Goal: Transaction & Acquisition: Purchase product/service

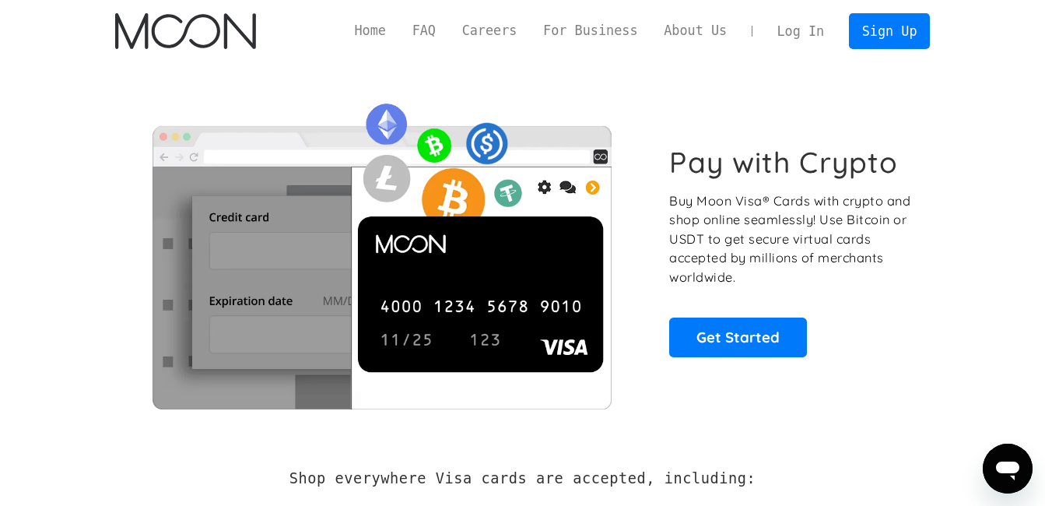
click at [798, 29] on link "Log In" at bounding box center [800, 31] width 73 height 34
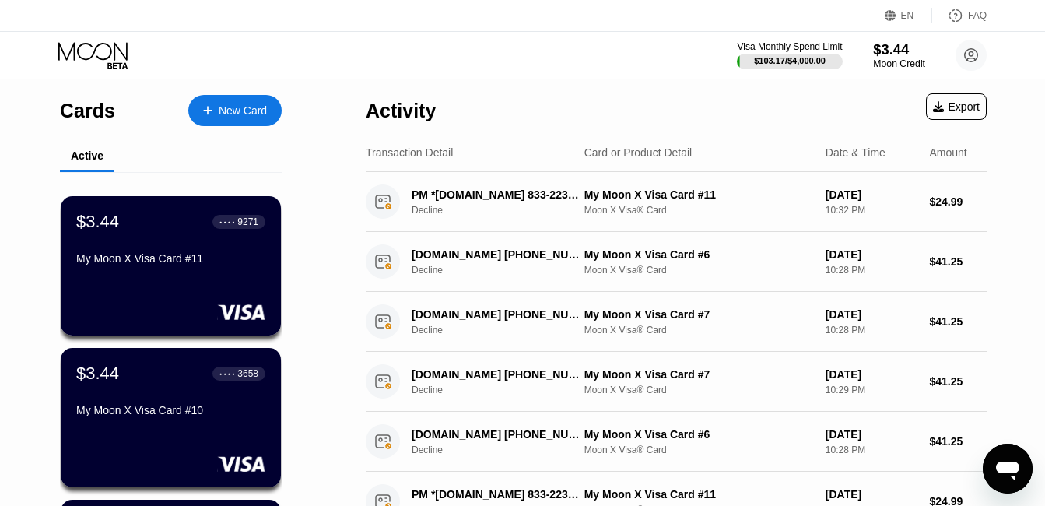
click at [887, 48] on div "$3.44" at bounding box center [899, 49] width 52 height 16
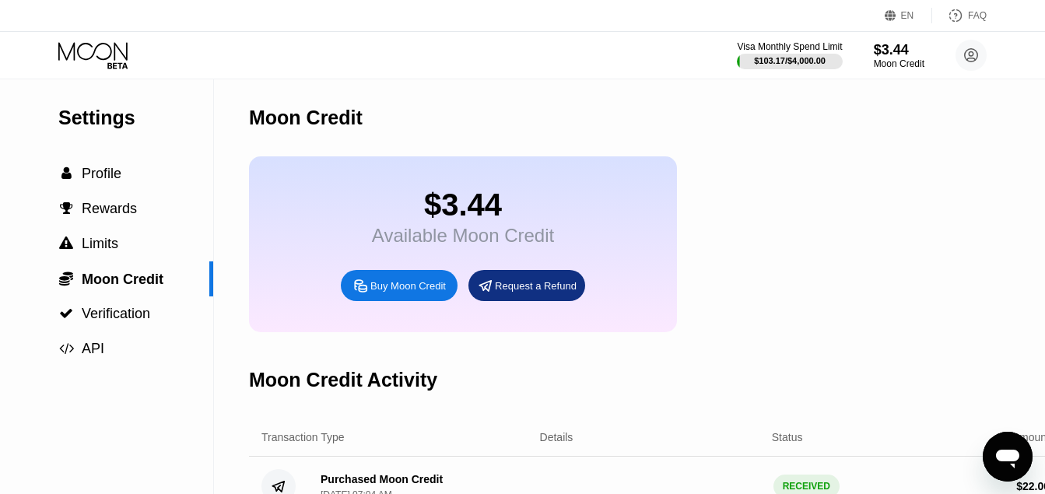
click at [405, 290] on div "Buy Moon Credit" at bounding box center [407, 285] width 75 height 13
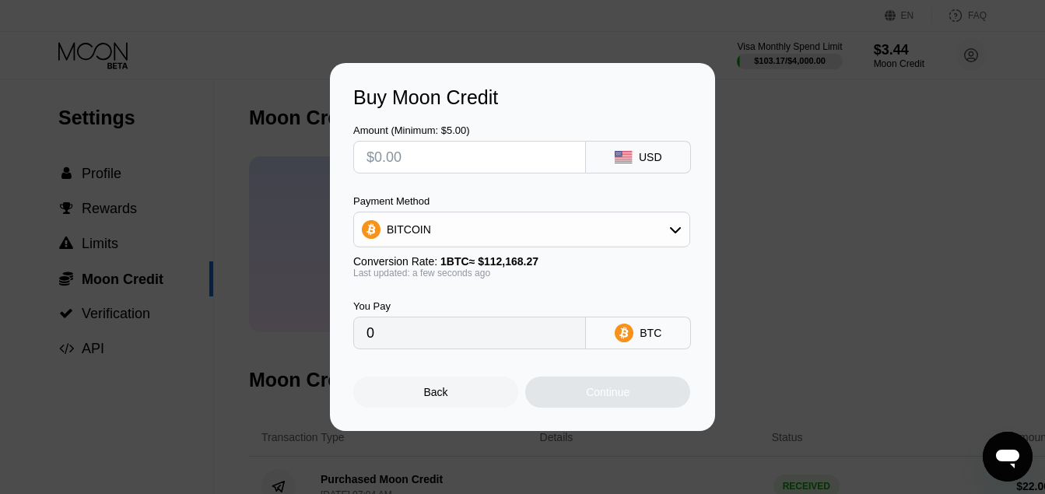
click at [433, 160] on input "text" at bounding box center [470, 157] width 206 height 31
type input "$2"
type input "0.00001784"
type input "$23"
type input "0.00020505"
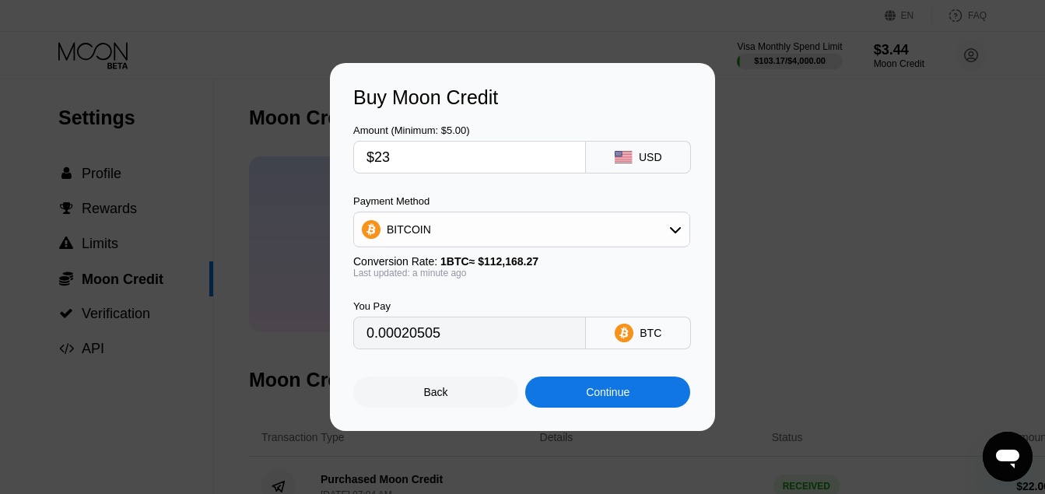
type input "$23"
click at [583, 401] on div "Continue" at bounding box center [607, 392] width 165 height 31
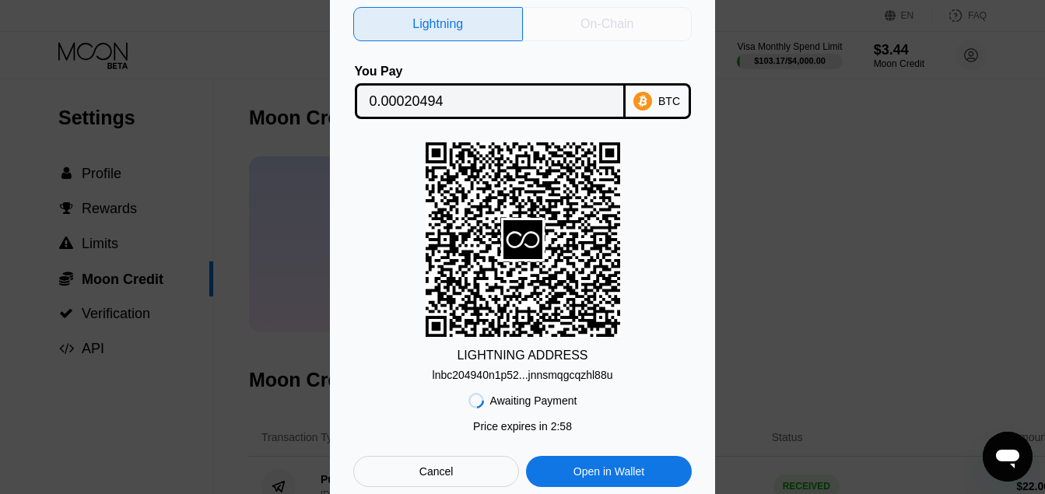
click at [616, 22] on div "On-Chain" at bounding box center [607, 24] width 53 height 16
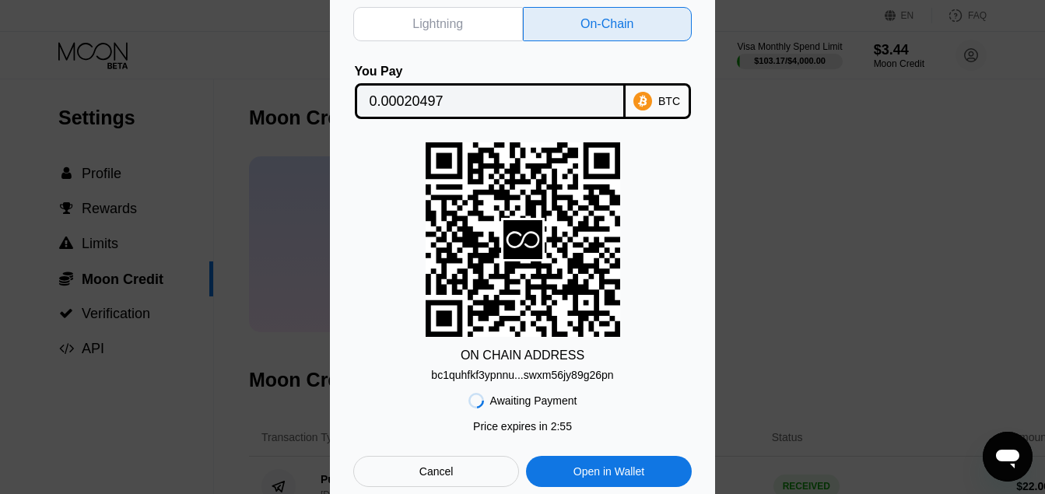
click at [818, 218] on div "Lightning On-Chain You Pay 0.00020497 BTC ON CHAIN ADDRESS bc1quhfkf3ypnnu...sw…" at bounding box center [522, 247] width 1045 height 527
click at [805, 251] on div "Lightning On-Chain You Pay 0.00020497 BTC ON CHAIN ADDRESS bc1quhfkf3ypnnu...sw…" at bounding box center [522, 247] width 1045 height 527
click at [792, 229] on div "Lightning On-Chain You Pay 0.00020497 BTC ON CHAIN ADDRESS bc1quhfkf3ypnnu...sw…" at bounding box center [522, 247] width 1045 height 527
drag, startPoint x: 792, startPoint y: 229, endPoint x: 821, endPoint y: 254, distance: 38.6
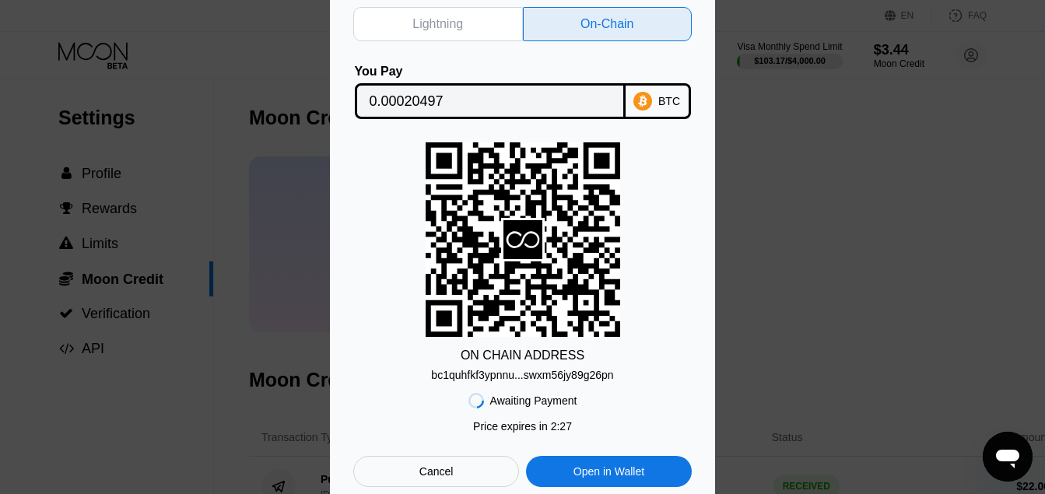
click at [821, 254] on div "Lightning On-Chain You Pay 0.00020497 BTC ON CHAIN ADDRESS bc1quhfkf3ypnnu...sw…" at bounding box center [522, 247] width 1045 height 527
click at [826, 198] on div "Lightning On-Chain You Pay 0.00020497 BTC ON CHAIN ADDRESS bc1quhfkf3ypnnu...sw…" at bounding box center [522, 247] width 1045 height 527
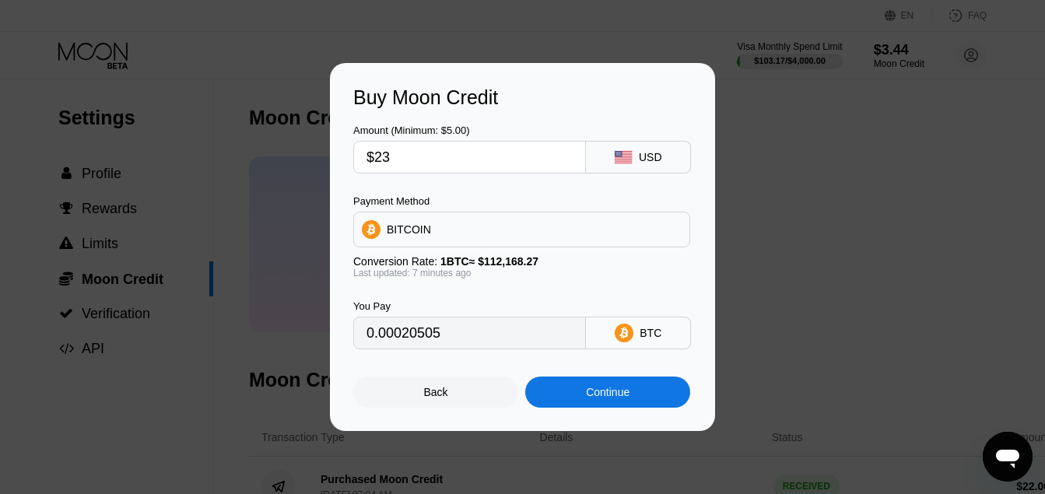
type input "0.00020429"
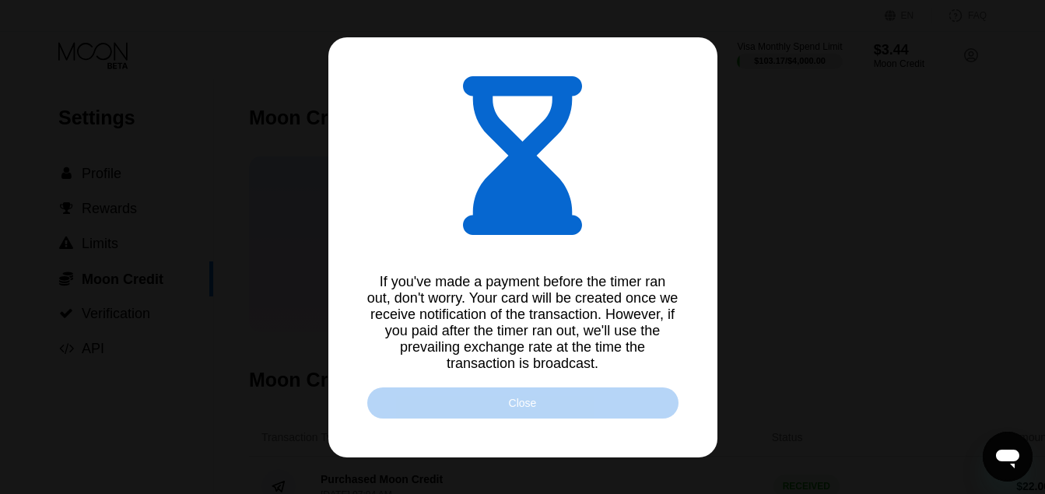
click at [544, 404] on div "Close" at bounding box center [522, 403] width 311 height 31
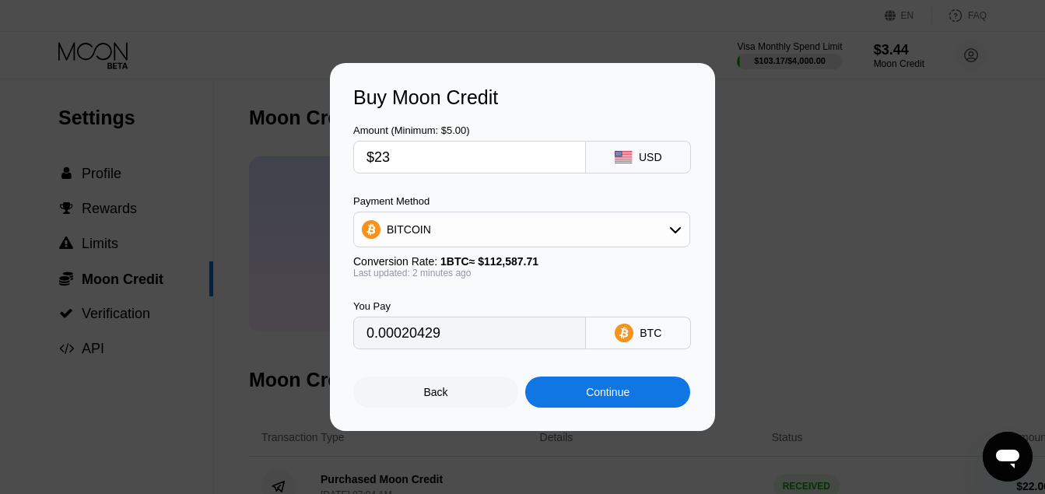
click at [791, 289] on div "Buy Moon Credit Amount (Minimum: $5.00) $23 USD Payment Method BITCOIN Conversi…" at bounding box center [522, 247] width 1045 height 368
click at [452, 408] on div "Back" at bounding box center [435, 392] width 165 height 31
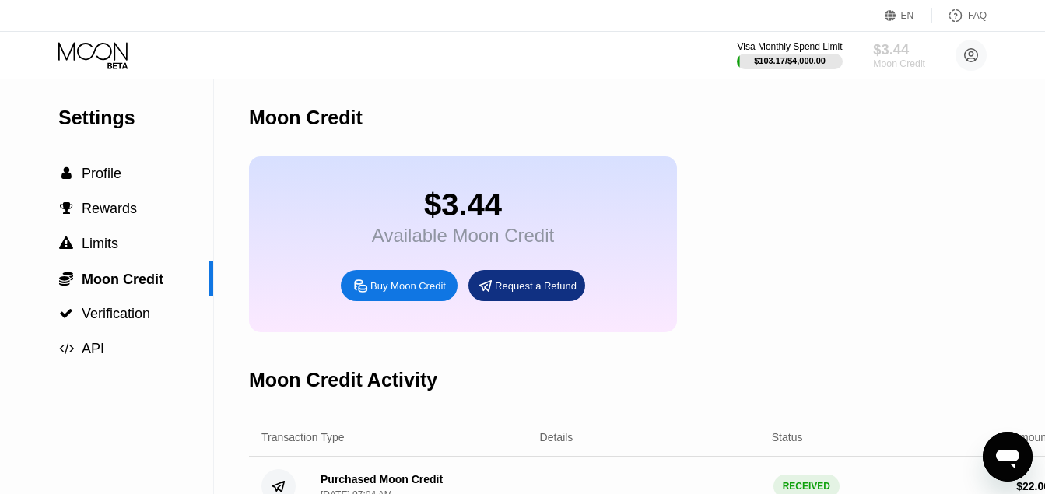
click at [889, 54] on div "$3.44" at bounding box center [899, 49] width 52 height 16
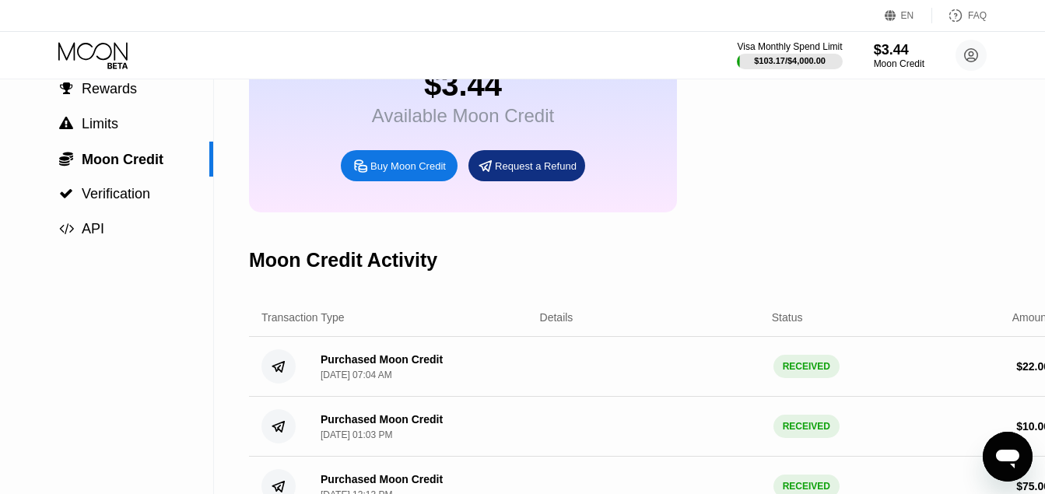
scroll to position [51, 0]
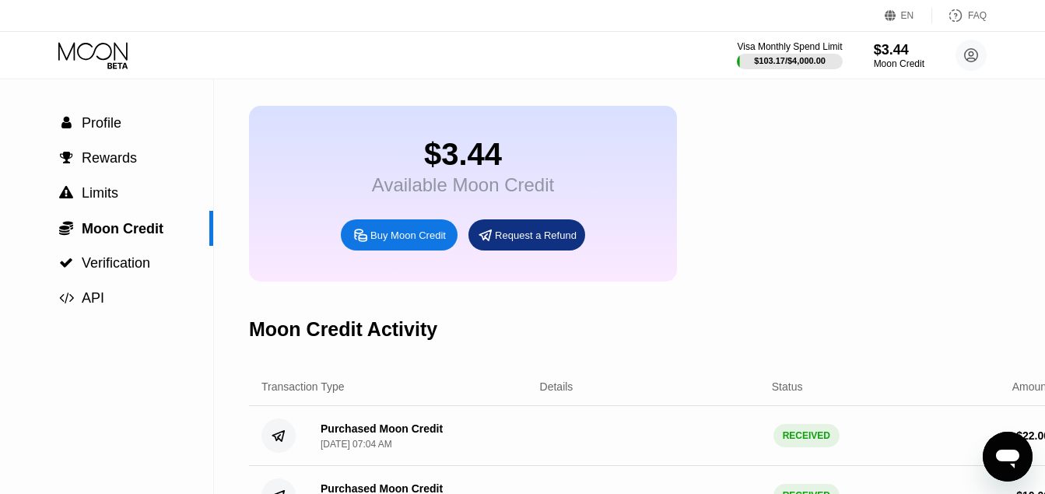
click at [806, 200] on div "$3.44 Available Moon Credit Buy Moon Credit Request a Refund" at bounding box center [655, 194] width 813 height 176
click at [89, 44] on icon at bounding box center [92, 51] width 69 height 18
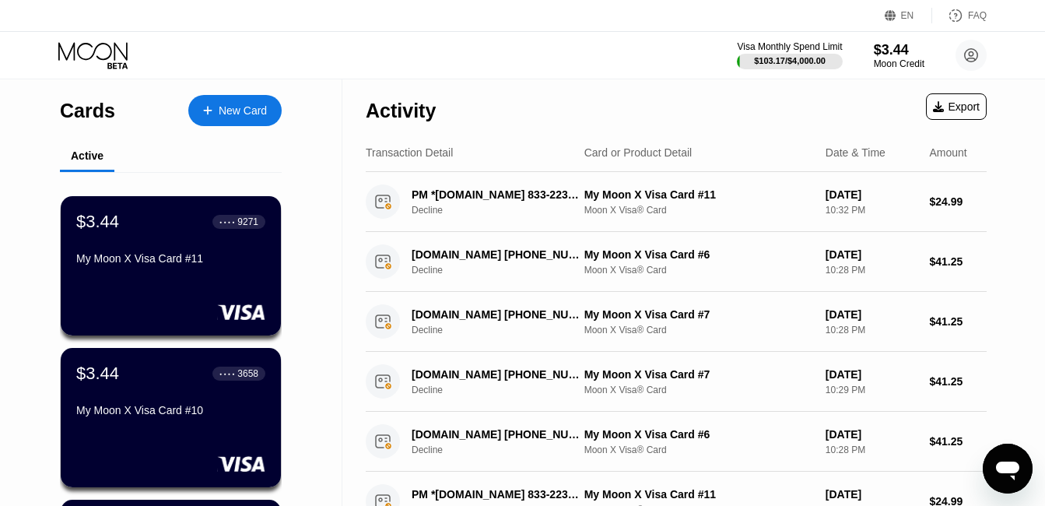
click at [89, 53] on icon at bounding box center [94, 55] width 72 height 27
click at [889, 52] on div "$3.44" at bounding box center [899, 49] width 52 height 16
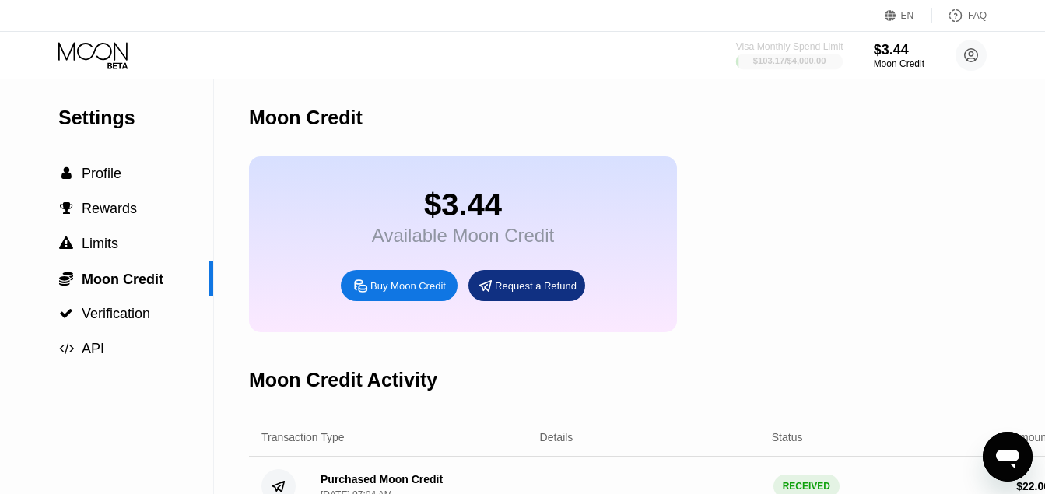
click at [803, 46] on div "Visa Monthly Spend Limit" at bounding box center [789, 46] width 107 height 11
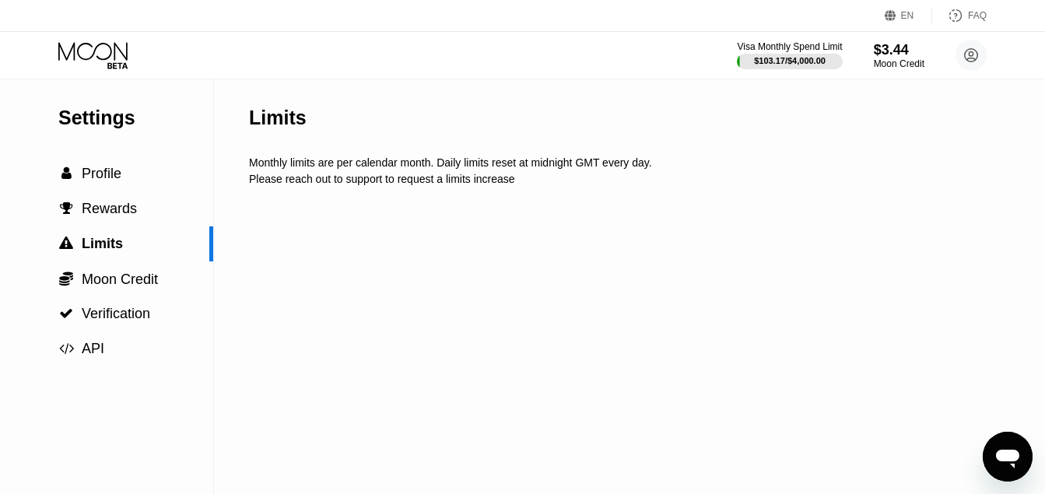
click at [870, 48] on div "Visa Monthly Spend Limit $103.17 / $4,000.00 $3.44 Moon Credit [PERSON_NAME] [E…" at bounding box center [862, 55] width 250 height 31
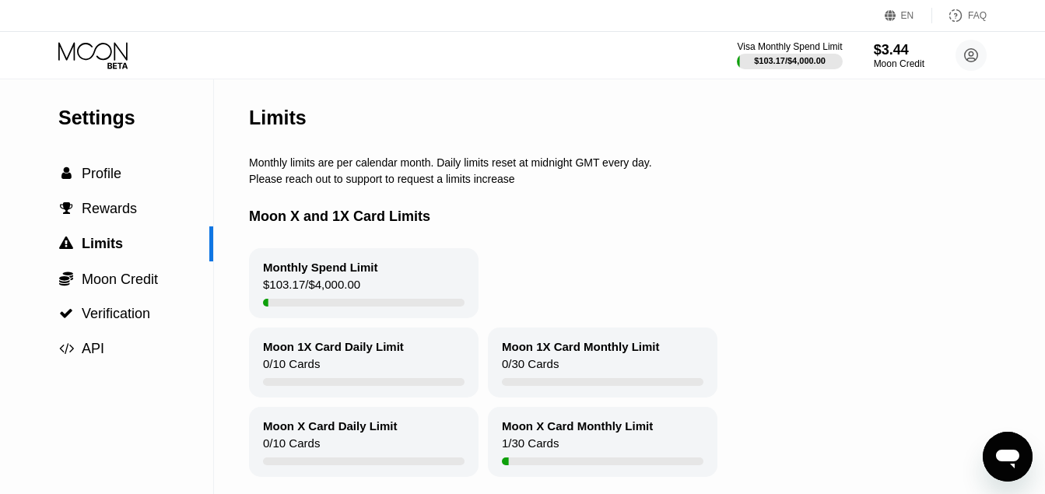
click at [870, 48] on div "Visa Monthly Spend Limit $103.17 / $4,000.00 $3.44 Moon Credit [PERSON_NAME] [E…" at bounding box center [862, 55] width 250 height 31
click at [881, 51] on div "$3.44" at bounding box center [899, 49] width 52 height 16
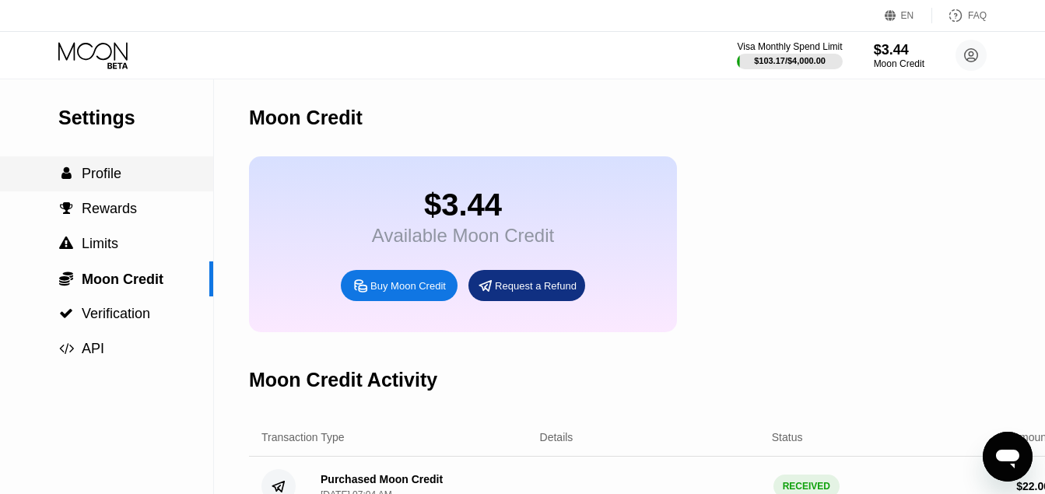
click at [102, 181] on span "Profile" at bounding box center [102, 174] width 40 height 16
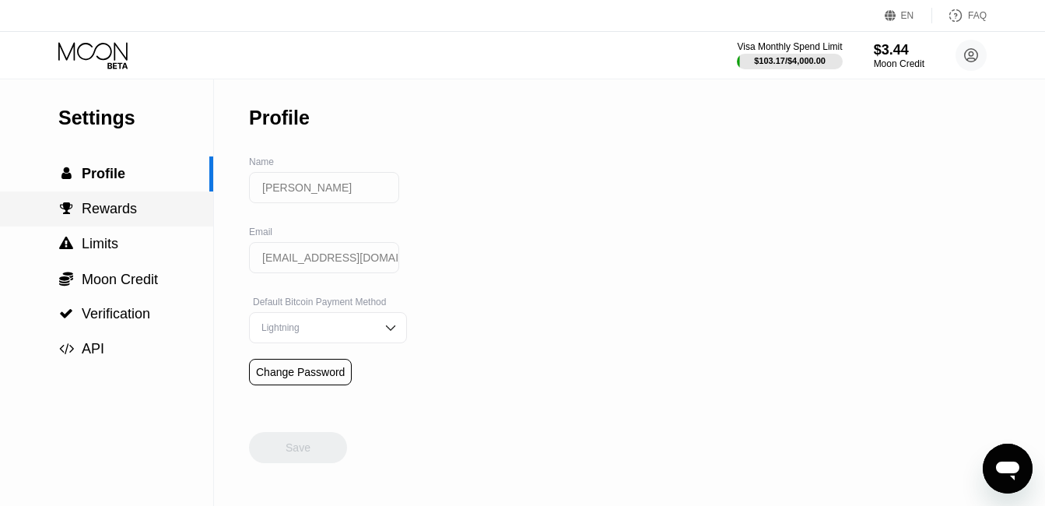
click at [104, 206] on span "Rewards" at bounding box center [109, 209] width 55 height 16
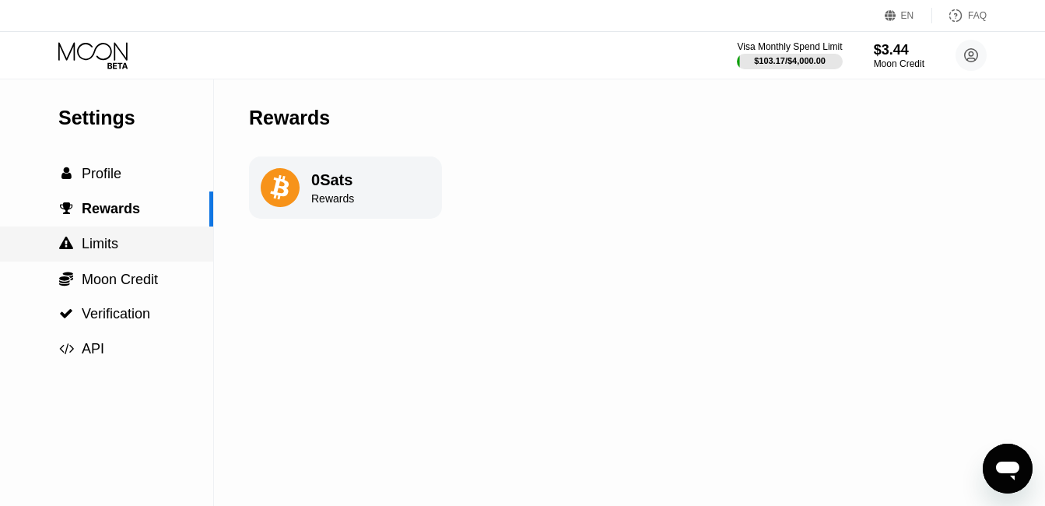
click at [104, 240] on span "Limits" at bounding box center [100, 244] width 37 height 16
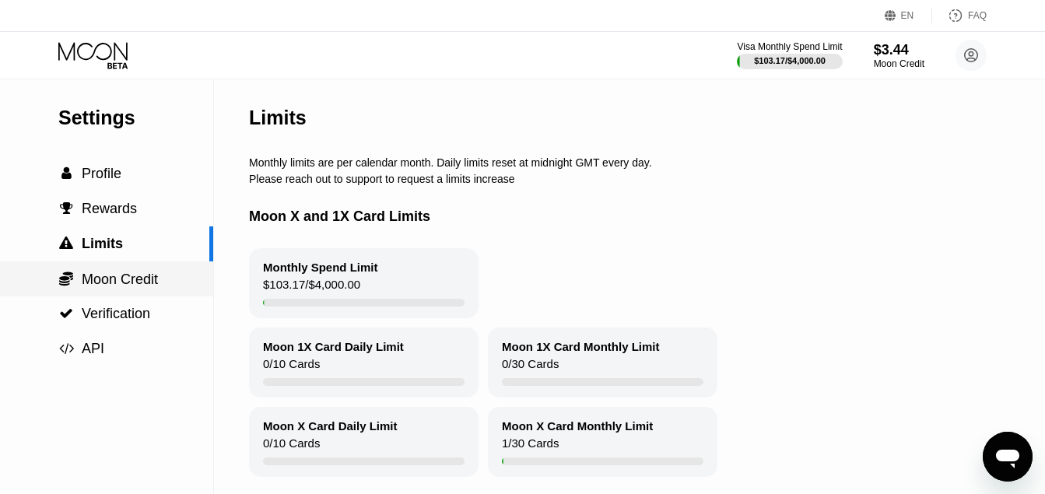
click at [109, 278] on span "Moon Credit" at bounding box center [120, 280] width 76 height 16
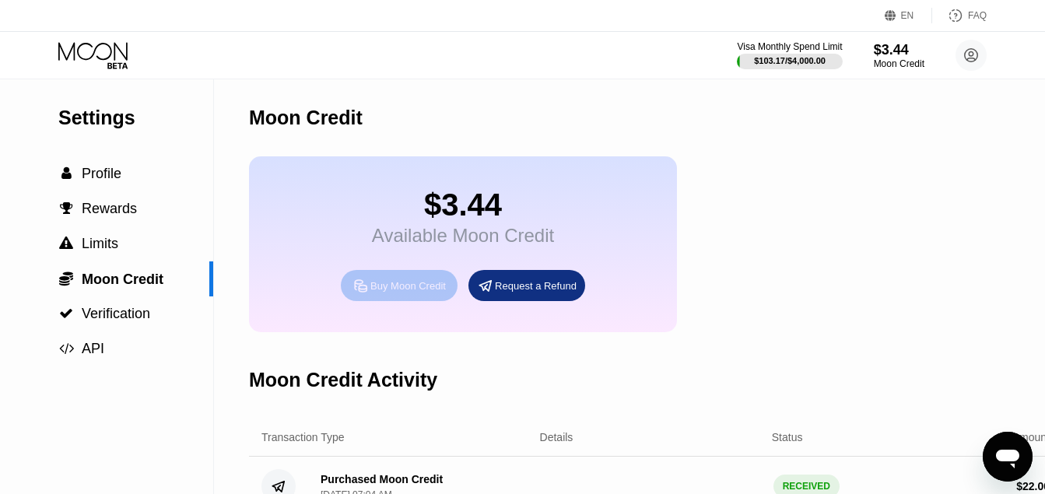
click at [409, 291] on div "Buy Moon Credit" at bounding box center [407, 285] width 75 height 13
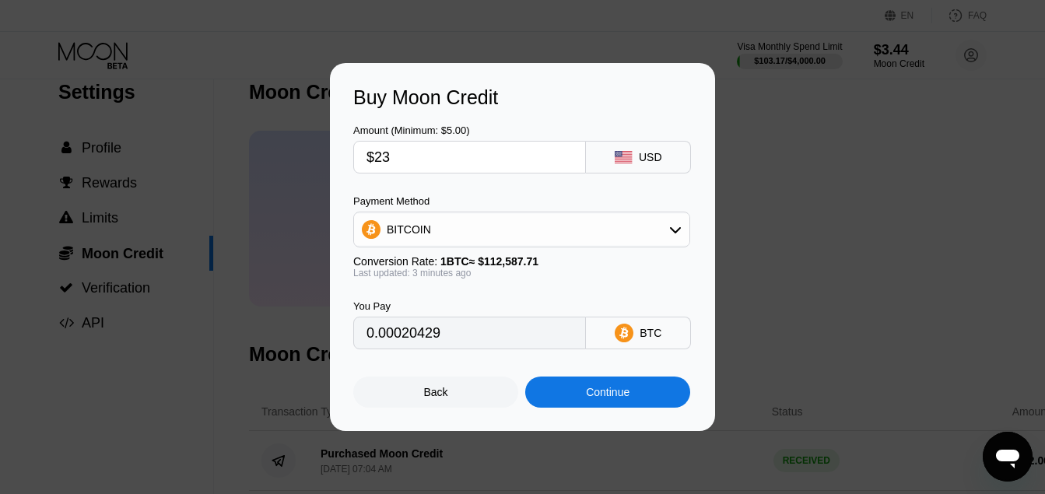
type input "0.00020435"
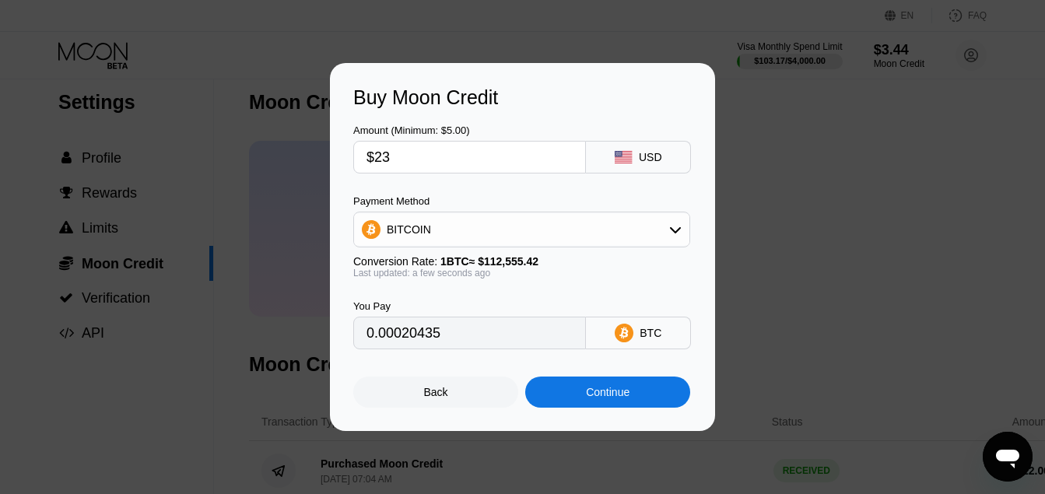
click at [772, 212] on div "Buy Moon Credit Amount (Minimum: $5.00) $23 USD Payment Method BITCOIN Conversi…" at bounding box center [522, 247] width 1045 height 368
click at [477, 391] on div "Back" at bounding box center [435, 392] width 165 height 31
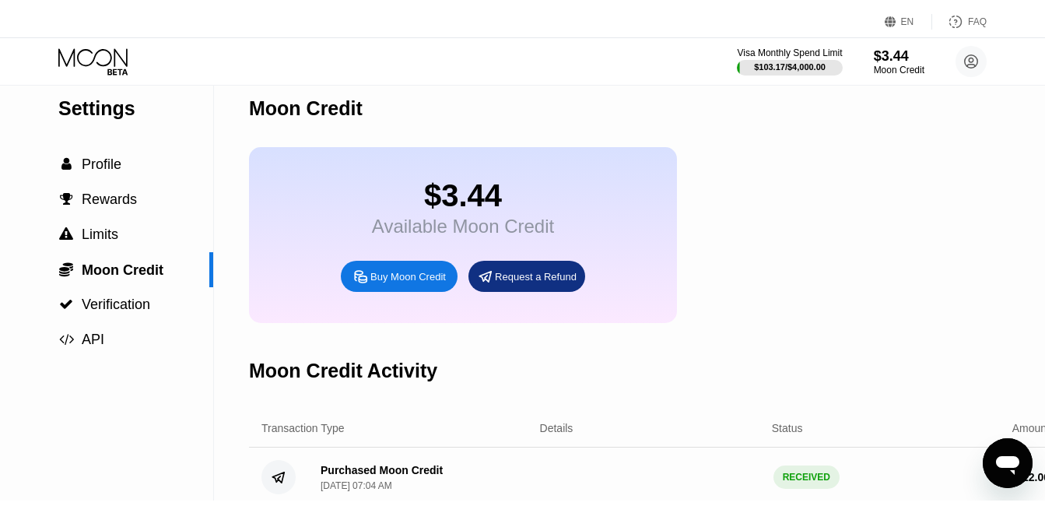
scroll to position [0, 0]
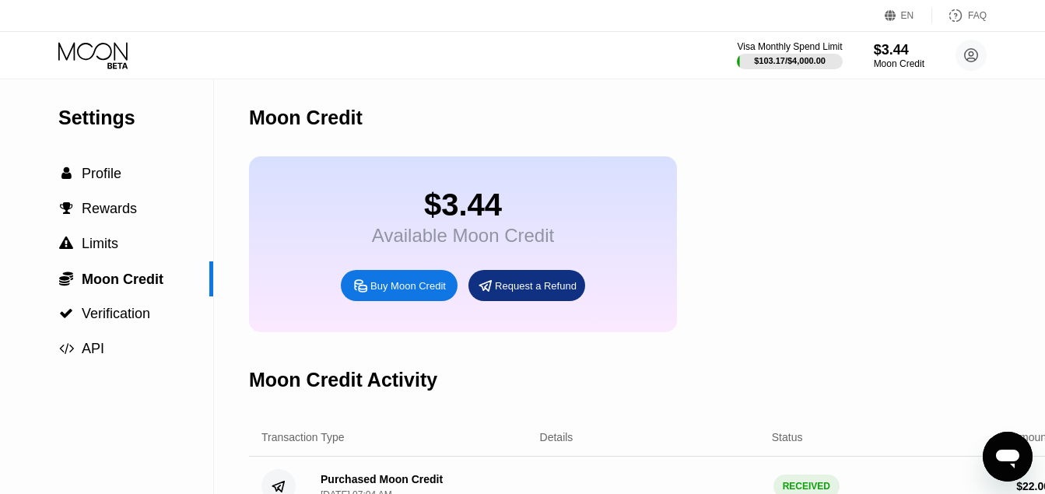
click at [117, 55] on icon at bounding box center [94, 55] width 72 height 27
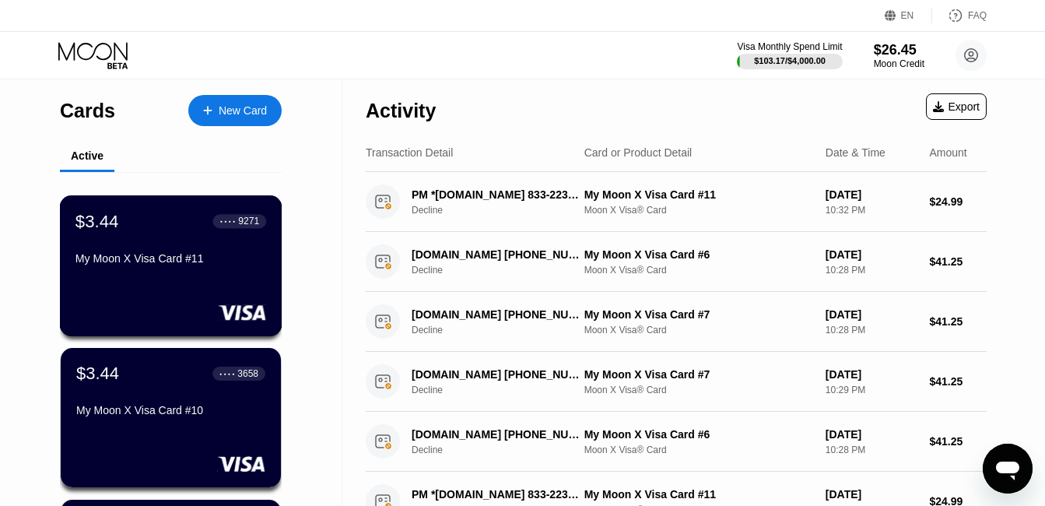
click at [248, 226] on div "9271" at bounding box center [248, 221] width 21 height 11
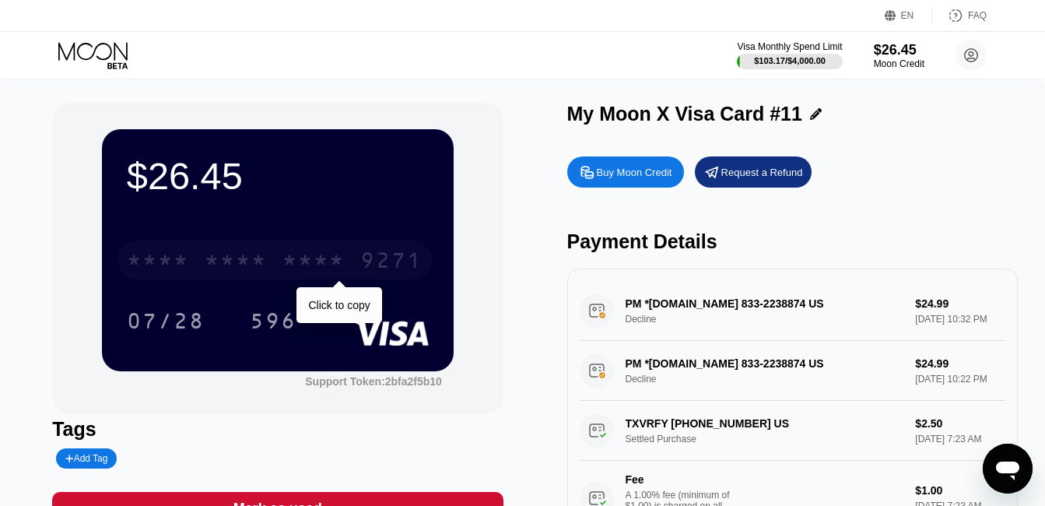
click at [377, 279] on div "* * * * * * * * * * * * 9271" at bounding box center [275, 259] width 314 height 39
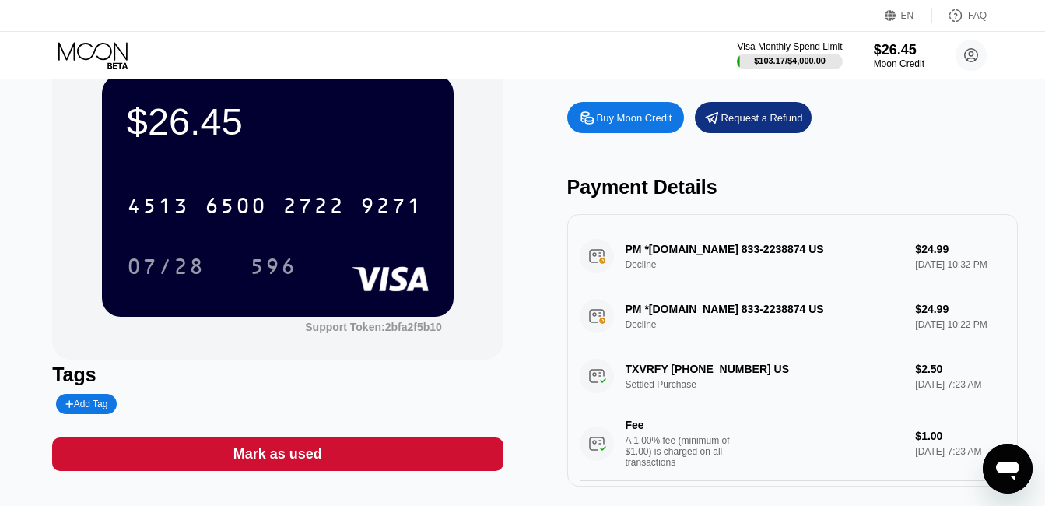
scroll to position [55, 0]
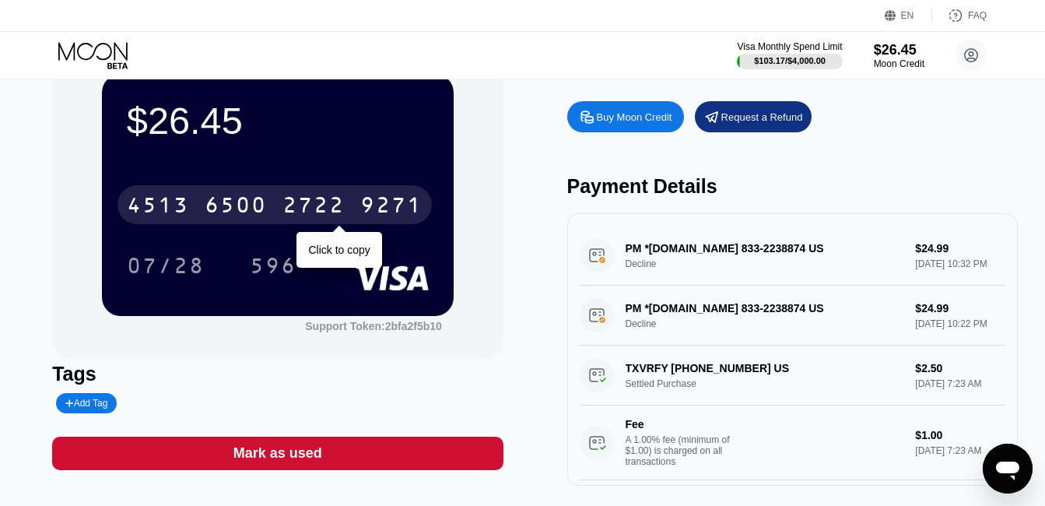
click at [372, 206] on div "9271" at bounding box center [391, 207] width 62 height 25
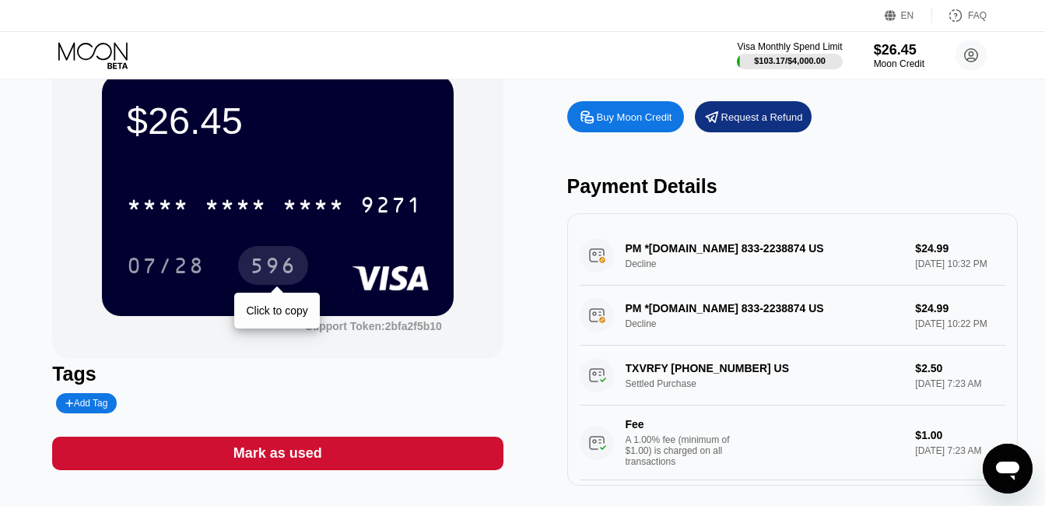
click at [270, 263] on div "596" at bounding box center [273, 267] width 47 height 25
click at [665, 65] on div "Visa Monthly Spend Limit $103.17 / $4,000.00 $26.45 Moon Credit [PERSON_NAME] […" at bounding box center [522, 55] width 1045 height 47
